Goal: Book appointment/travel/reservation

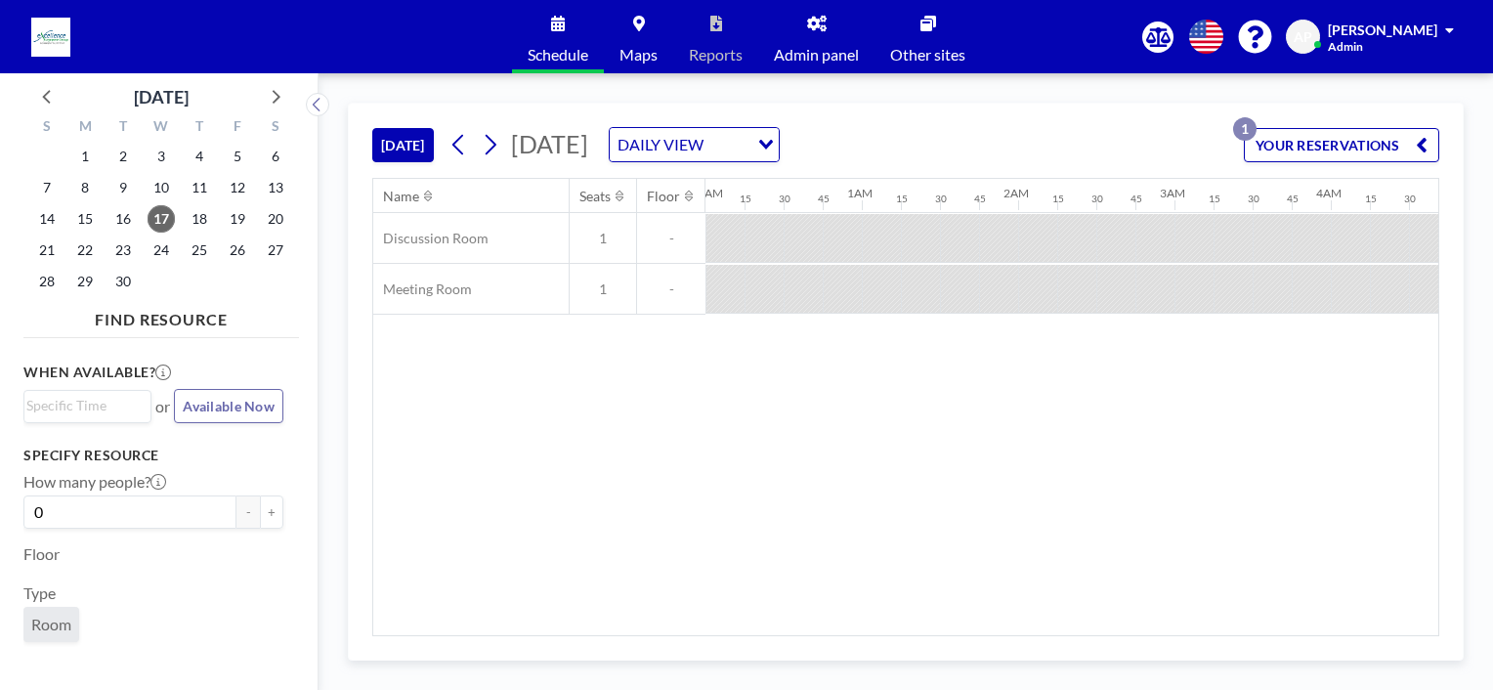
scroll to position [0, 1329]
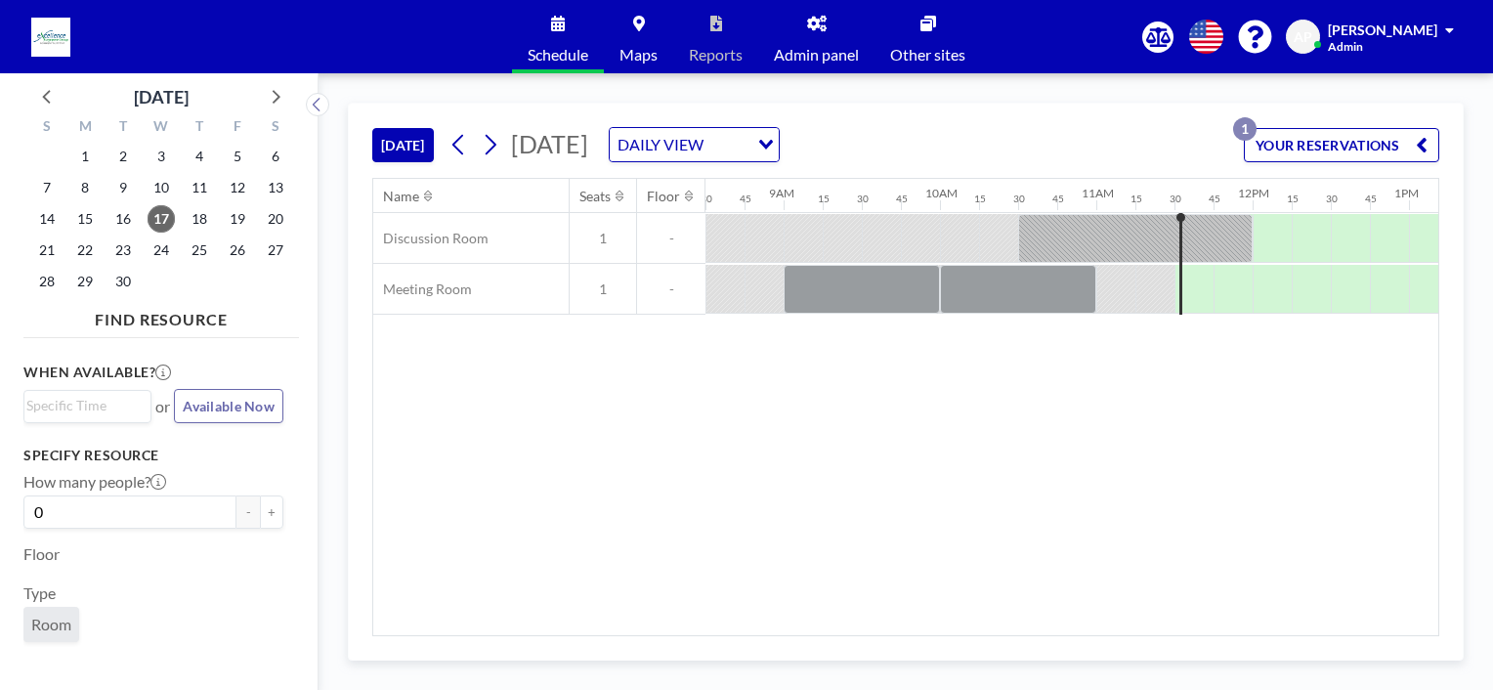
click at [1343, 146] on button "YOUR RESERVATIONS 1" at bounding box center [1341, 145] width 195 height 34
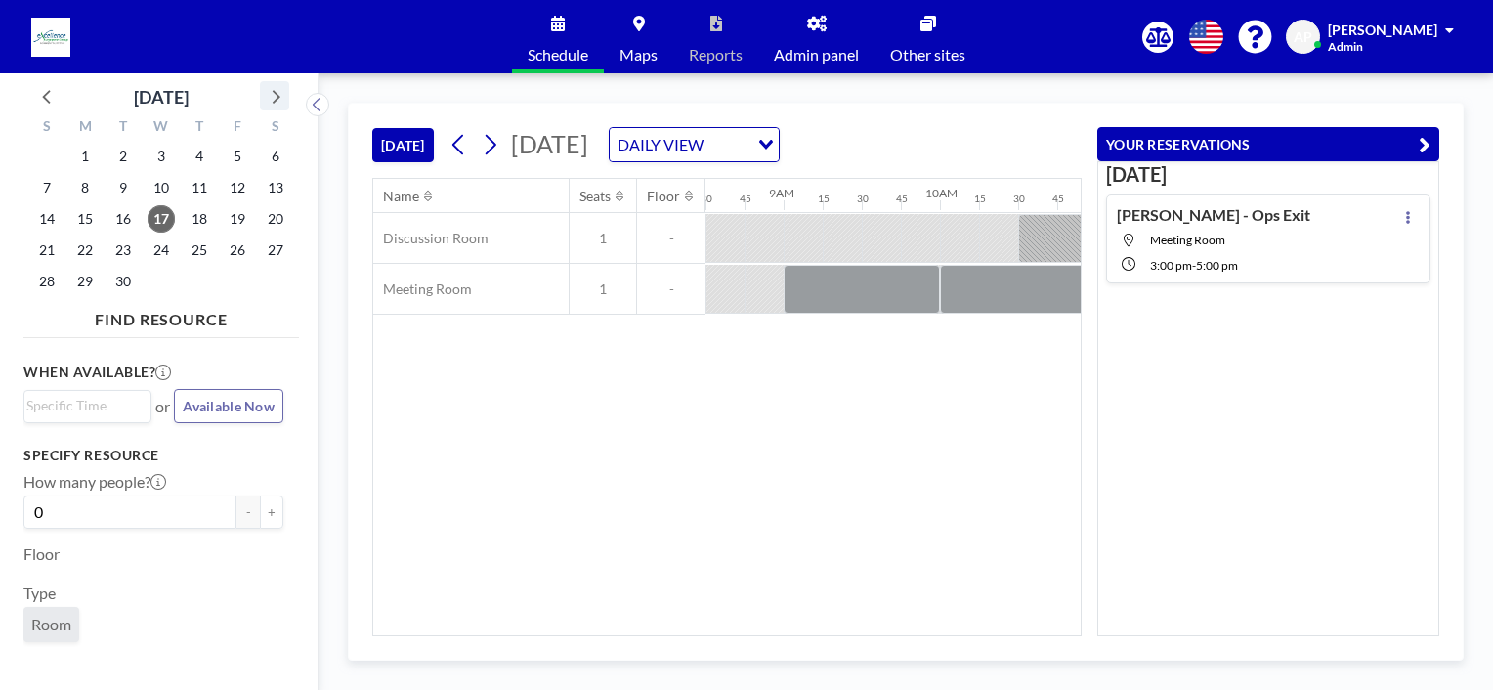
click at [268, 98] on icon at bounding box center [274, 95] width 25 height 25
click at [153, 218] on span "15" at bounding box center [161, 218] width 27 height 27
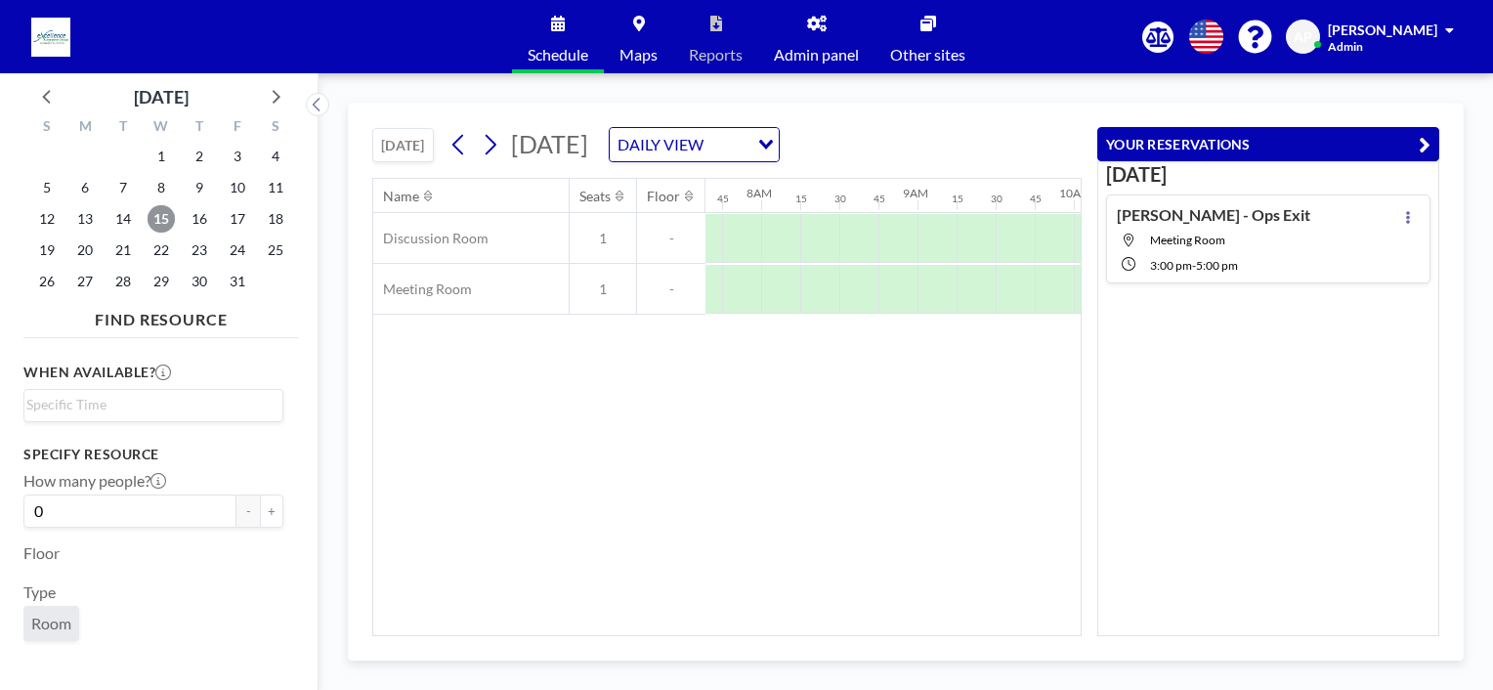
scroll to position [0, 1212]
click at [812, 241] on div at bounding box center [803, 238] width 39 height 49
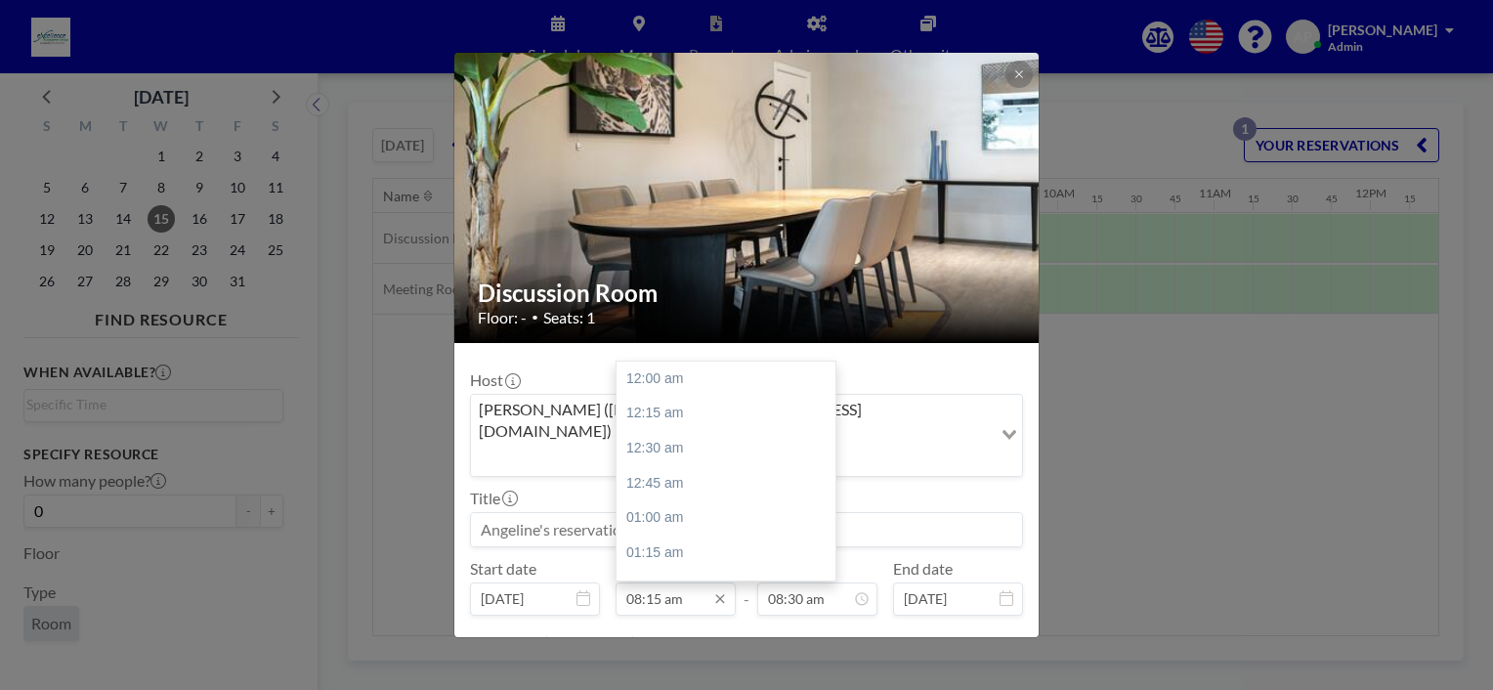
scroll to position [1148, 0]
click at [683, 582] on input "08:15 am" at bounding box center [676, 598] width 120 height 33
click at [680, 465] on div "09:00 am" at bounding box center [731, 482] width 229 height 35
type input "09:00 am"
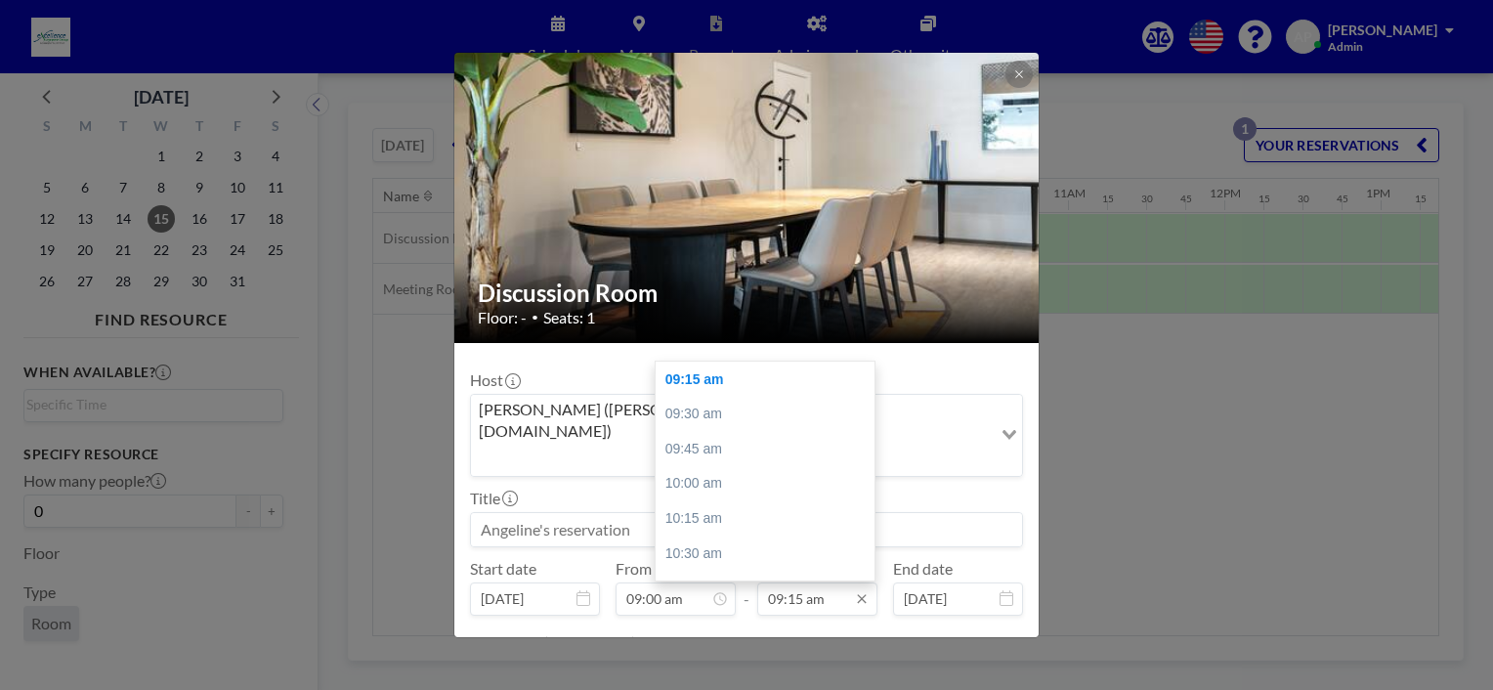
click at [795, 582] on input "09:15 am" at bounding box center [817, 598] width 120 height 33
click at [730, 536] on div "10:30 am" at bounding box center [770, 553] width 229 height 35
type input "10:30 am"
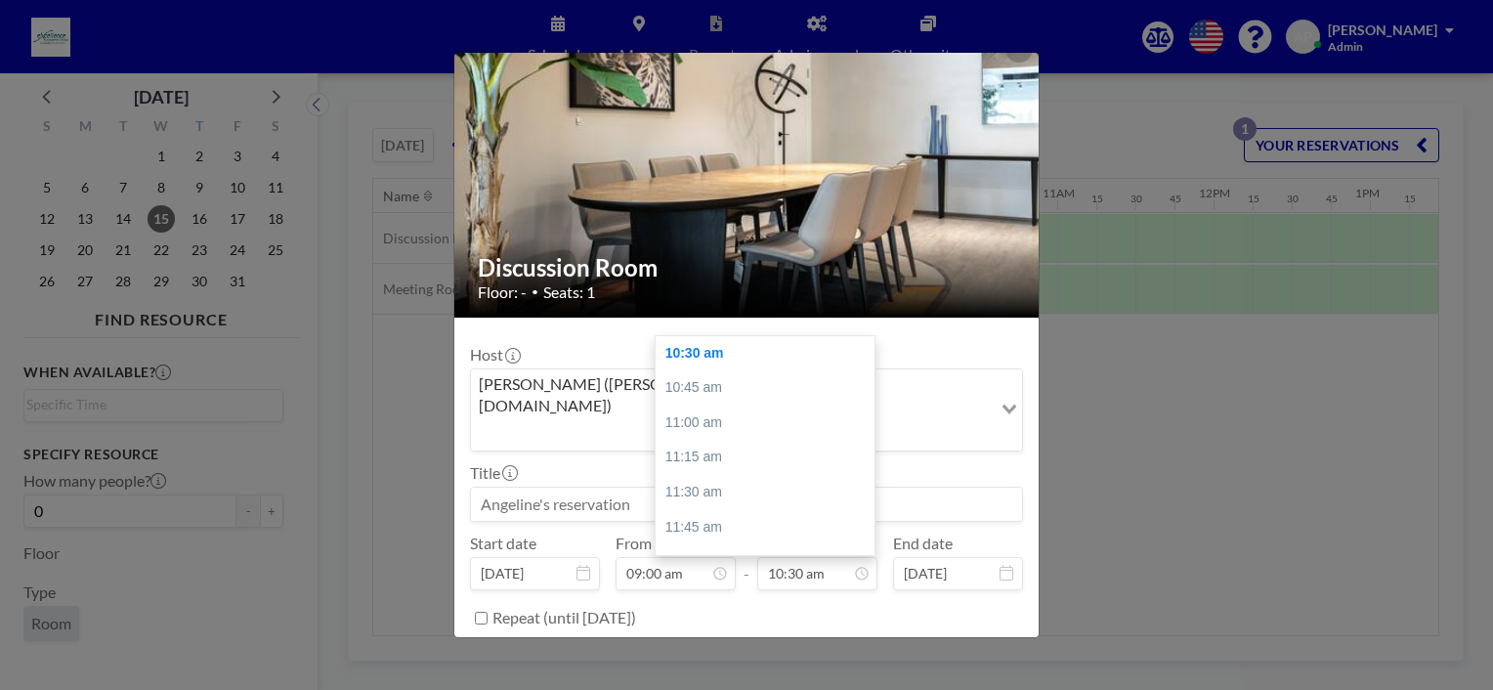
scroll to position [38, 0]
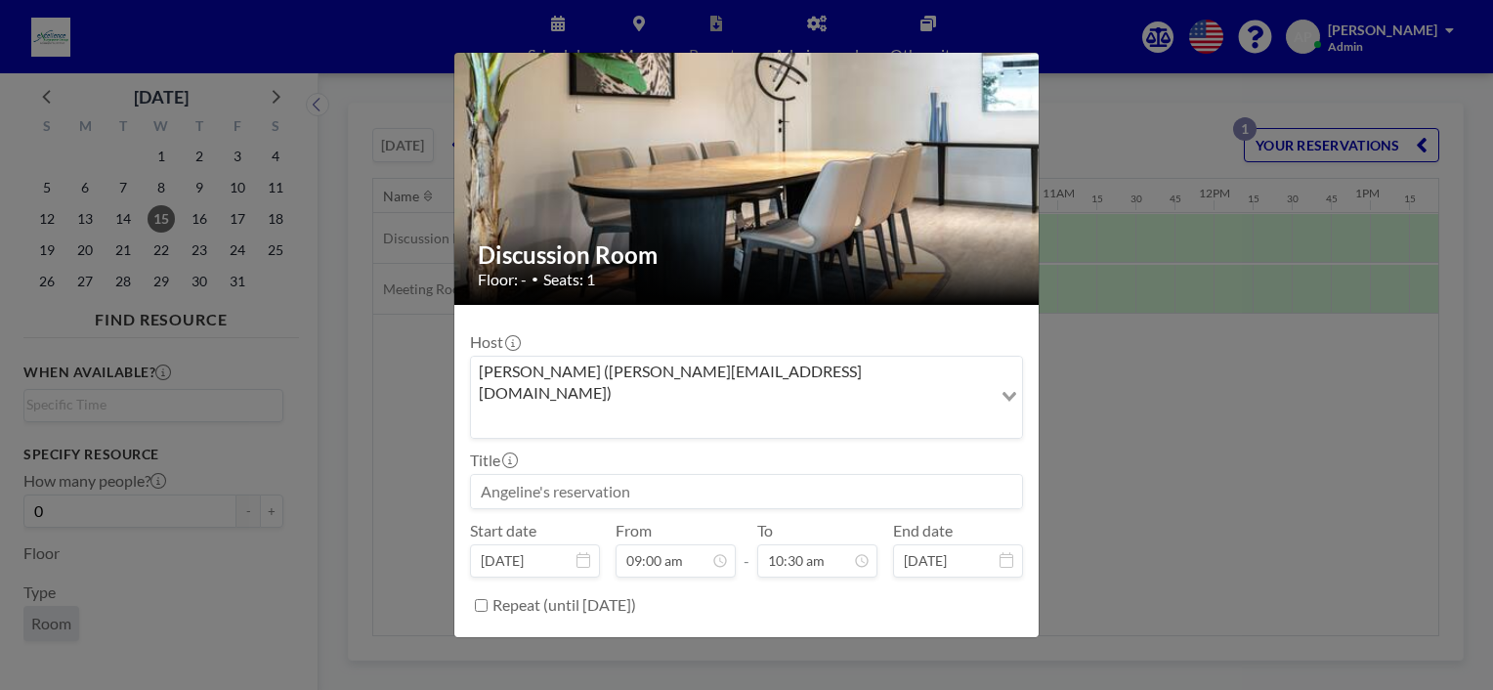
click at [930, 637] on button "BOOK NOW" at bounding box center [973, 654] width 99 height 34
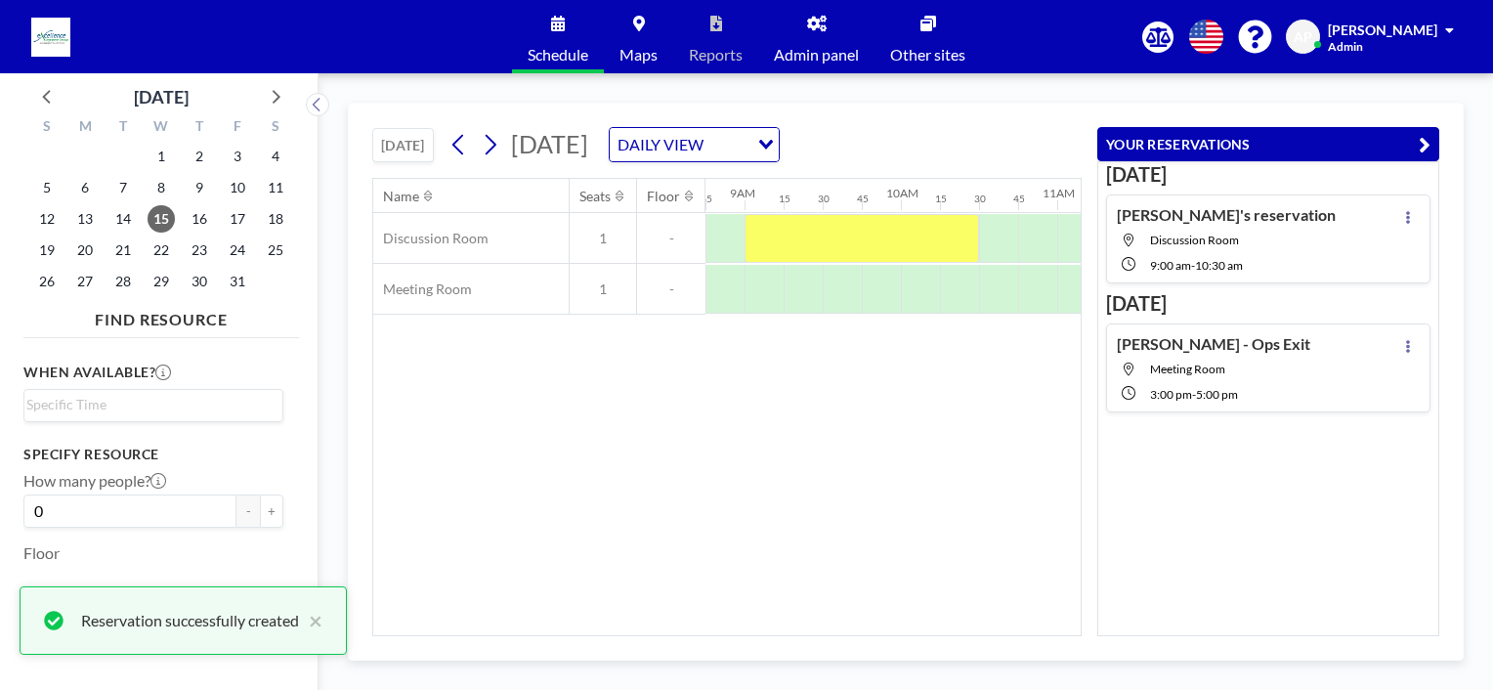
click at [1404, 219] on icon at bounding box center [1408, 217] width 8 height 13
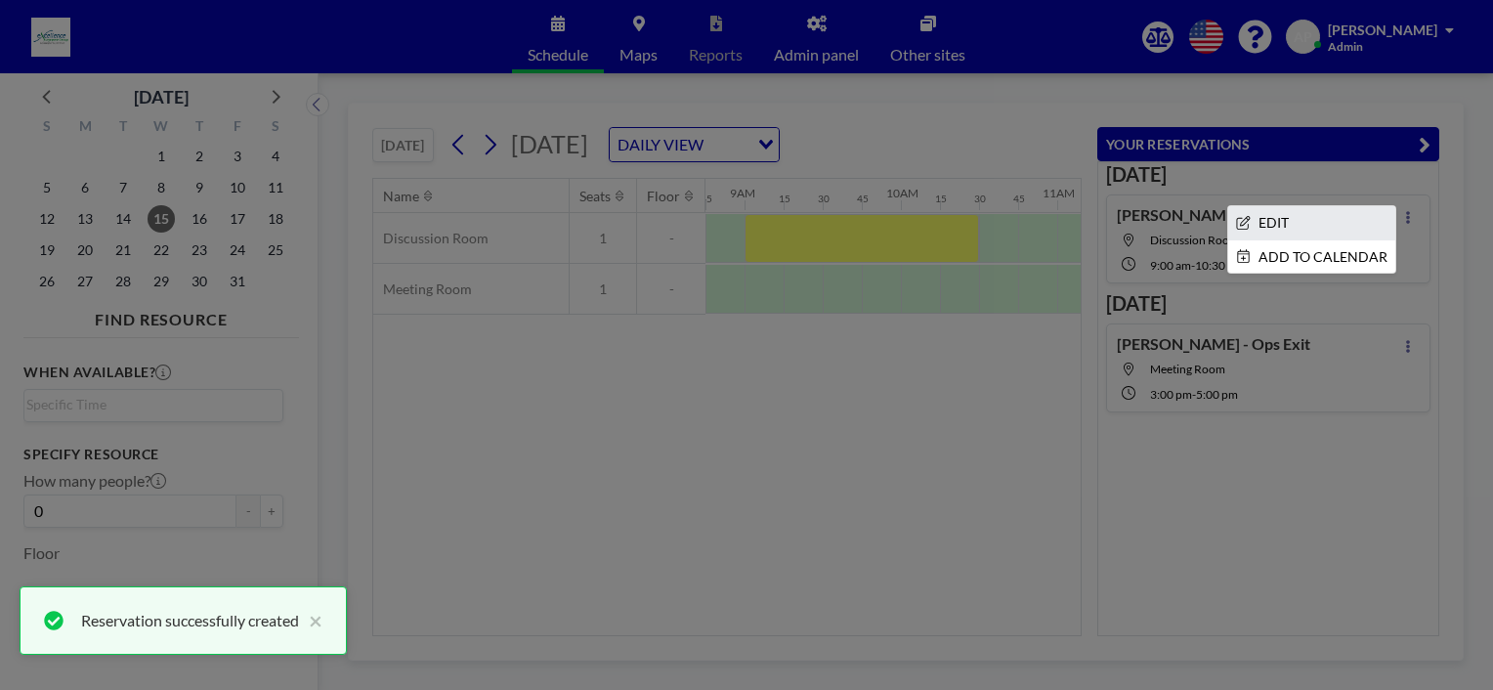
click at [1266, 225] on li "EDIT" at bounding box center [1311, 222] width 167 height 33
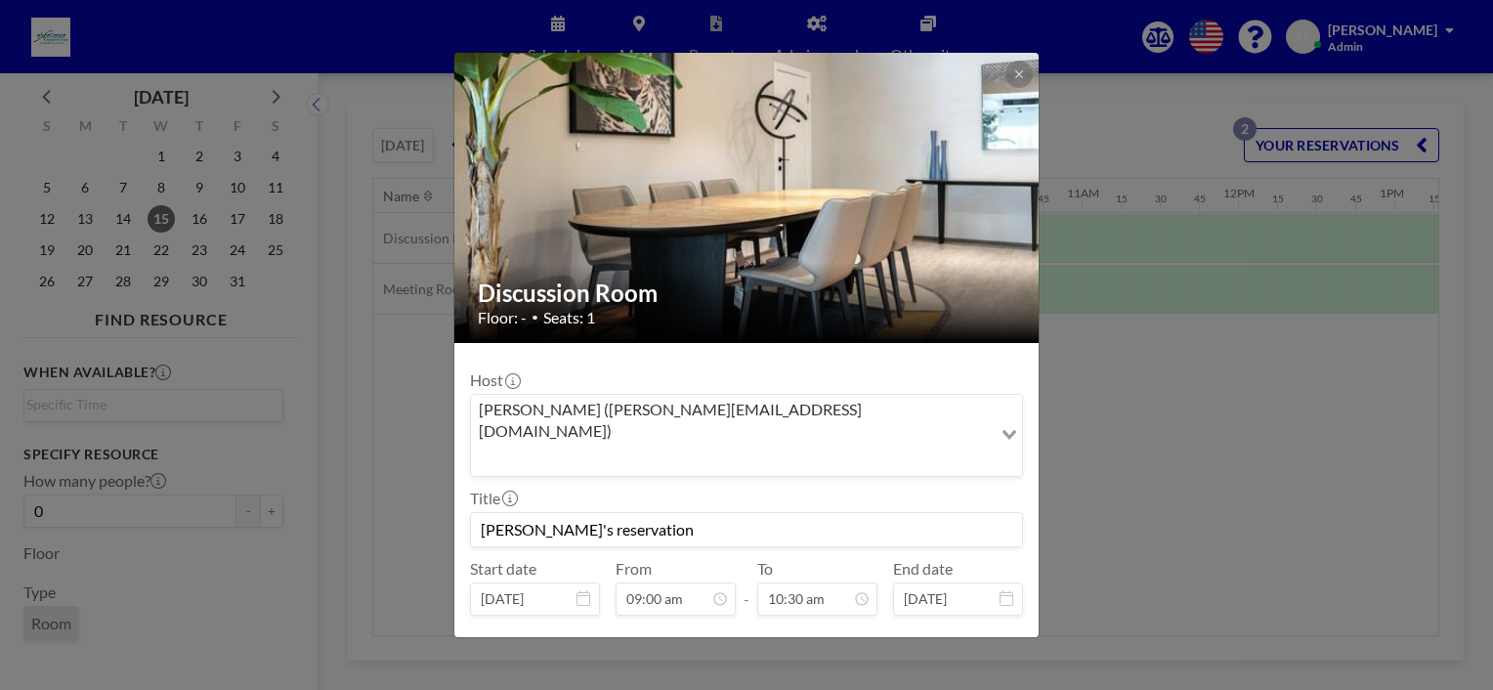
scroll to position [0, 1368]
drag, startPoint x: 645, startPoint y: 480, endPoint x: 563, endPoint y: 471, distance: 82.6
click at [563, 513] on input "[PERSON_NAME]'s reservation" at bounding box center [746, 529] width 551 height 33
click at [557, 513] on input "[PERSON_NAME] Onboarding" at bounding box center [746, 529] width 551 height 33
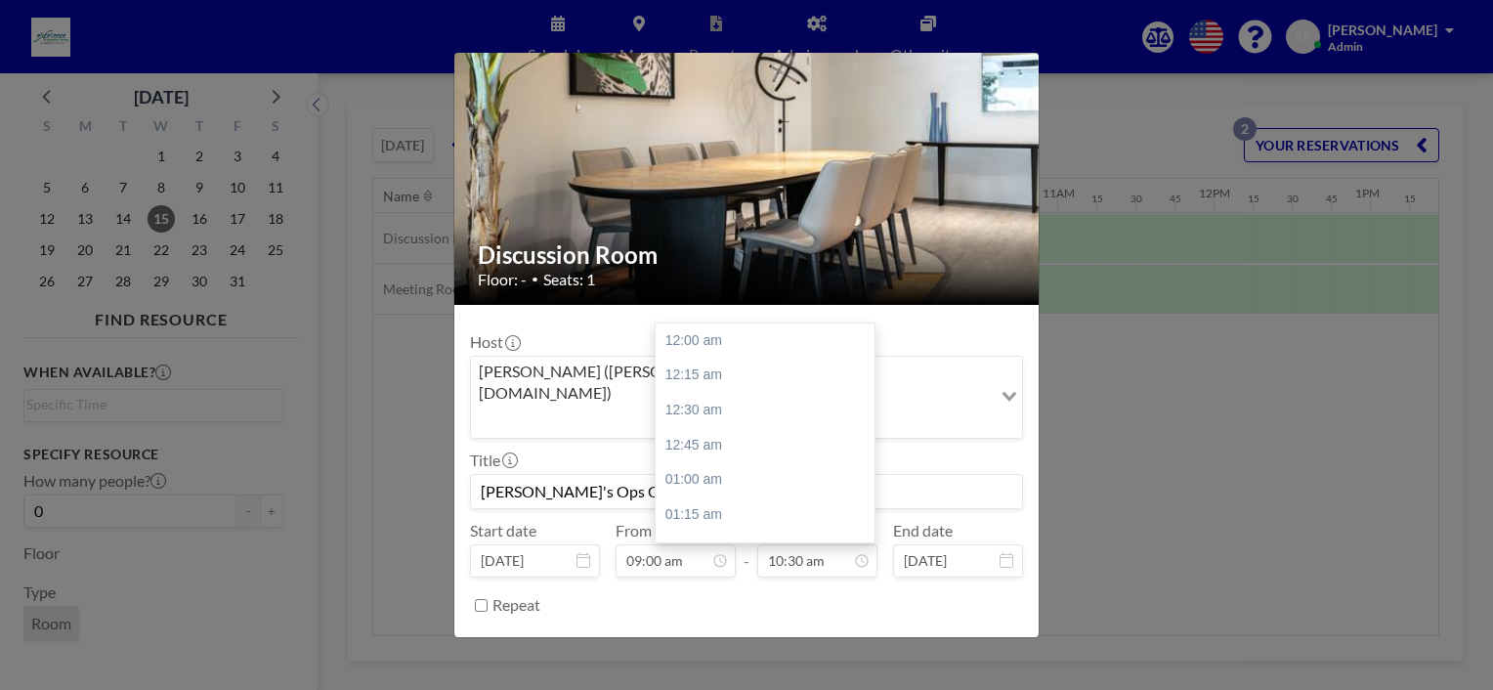
scroll to position [1461, 0]
type input "[PERSON_NAME]'s Ops Onboarding"
click at [934, 637] on button "SAVE CHANGES" at bounding box center [961, 654] width 123 height 34
